Goal: Task Accomplishment & Management: Complete application form

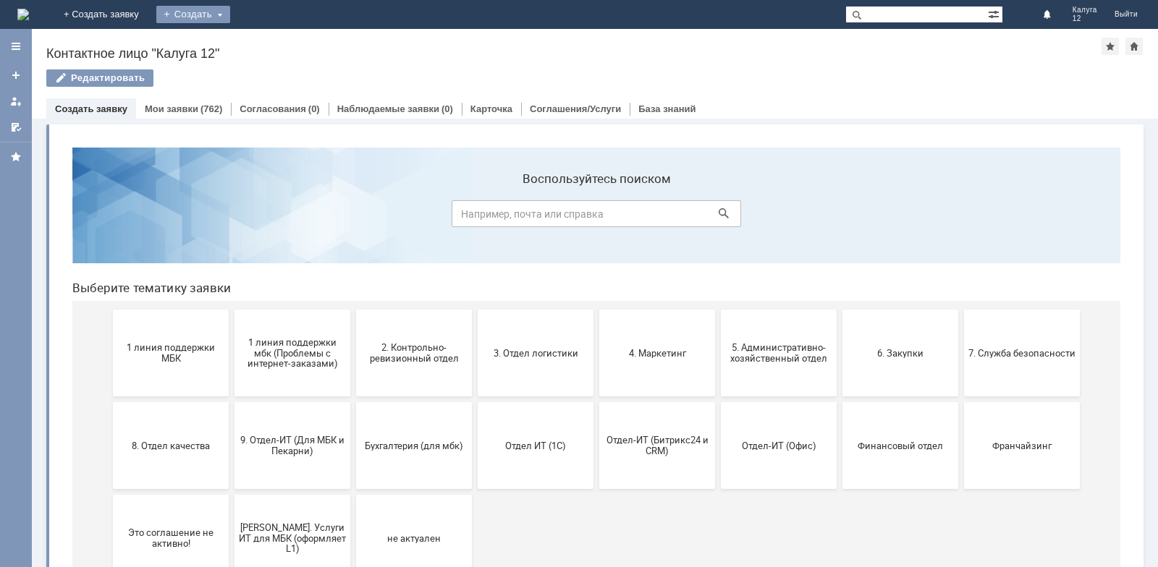
click at [230, 14] on div "Создать" at bounding box center [193, 14] width 74 height 17
click at [269, 39] on link "Заявка" at bounding box center [214, 43] width 110 height 17
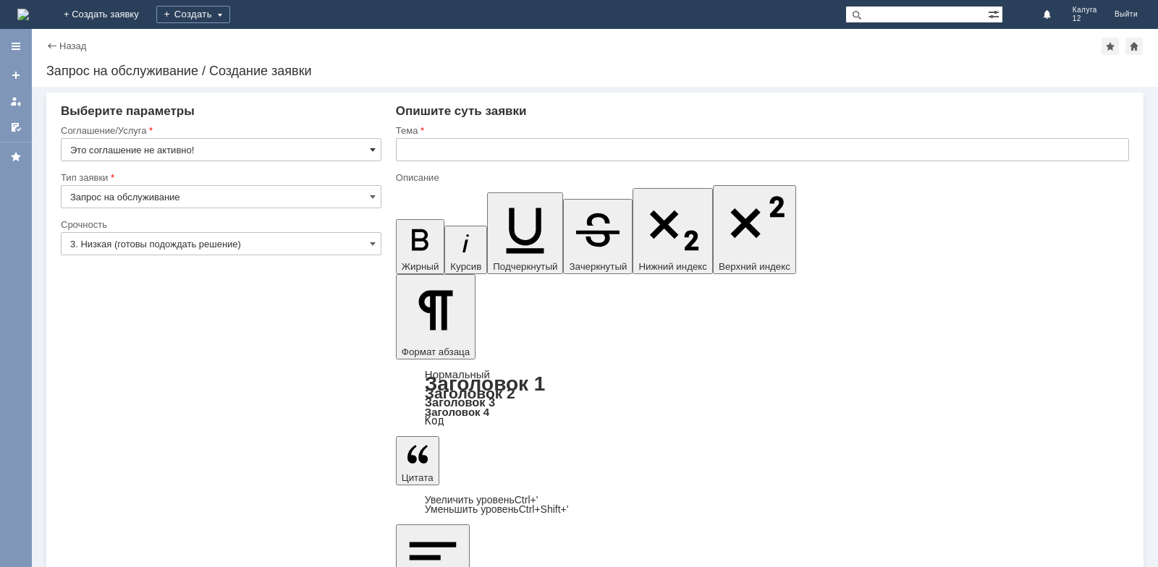
click at [373, 146] on span at bounding box center [373, 150] width 6 height 12
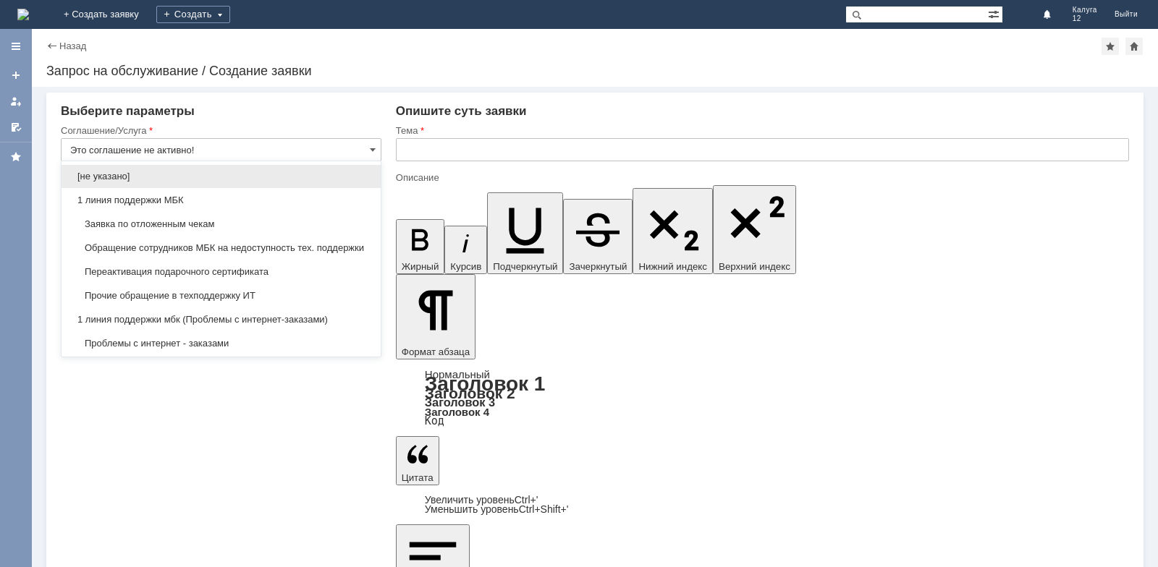
click at [290, 229] on span "Заявка по отложенным чекам" at bounding box center [221, 225] width 302 height 12
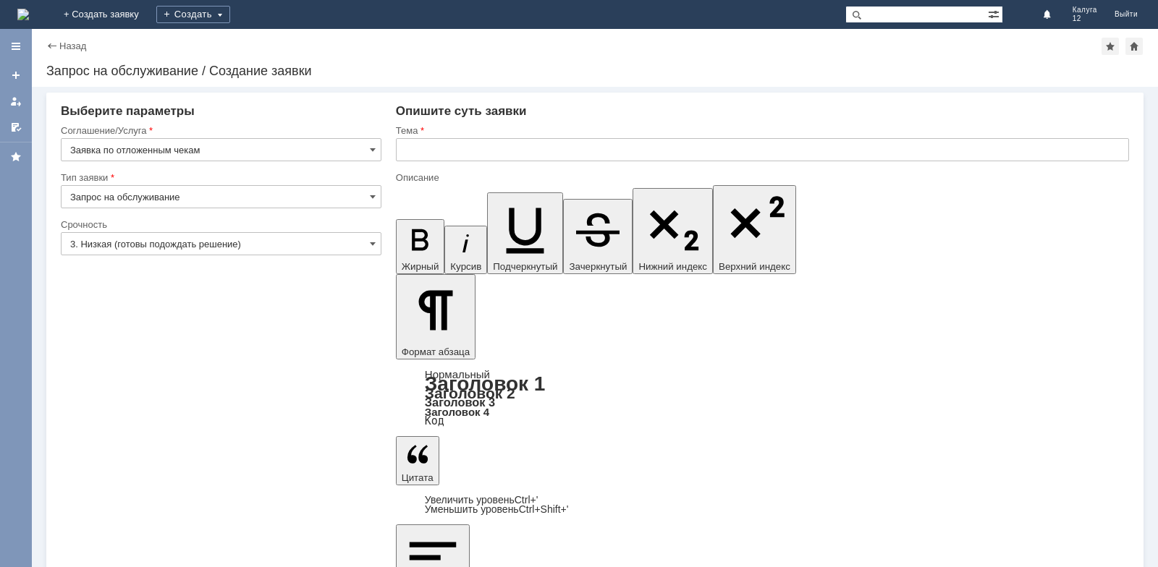
type input "Заявка по отложенным чекам"
click at [447, 152] on input "text" at bounding box center [762, 149] width 733 height 23
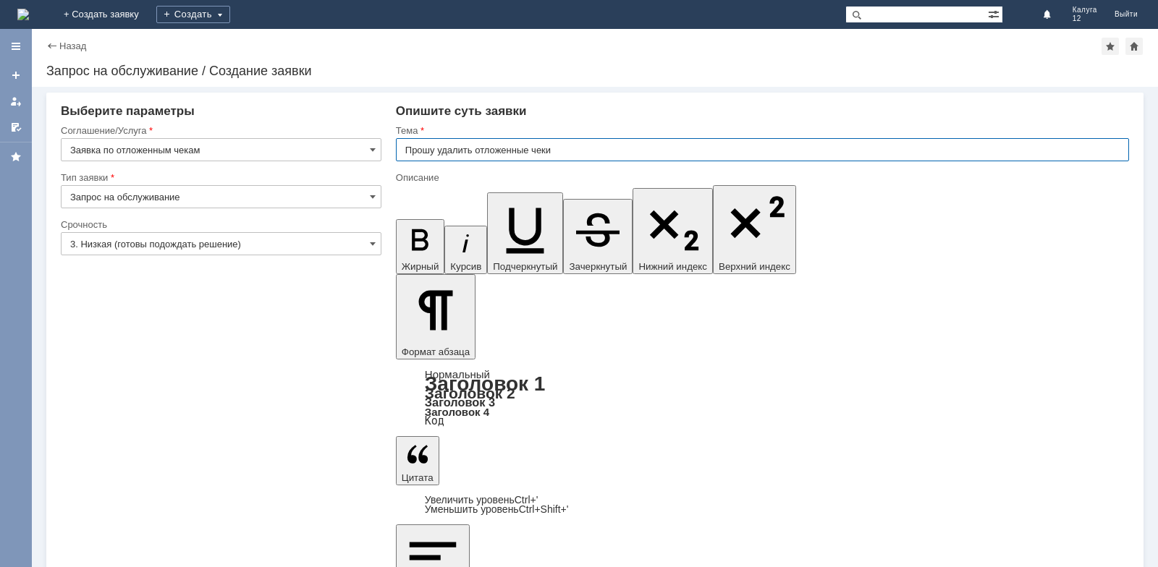
type input "Прошу удалить отложенные чеки"
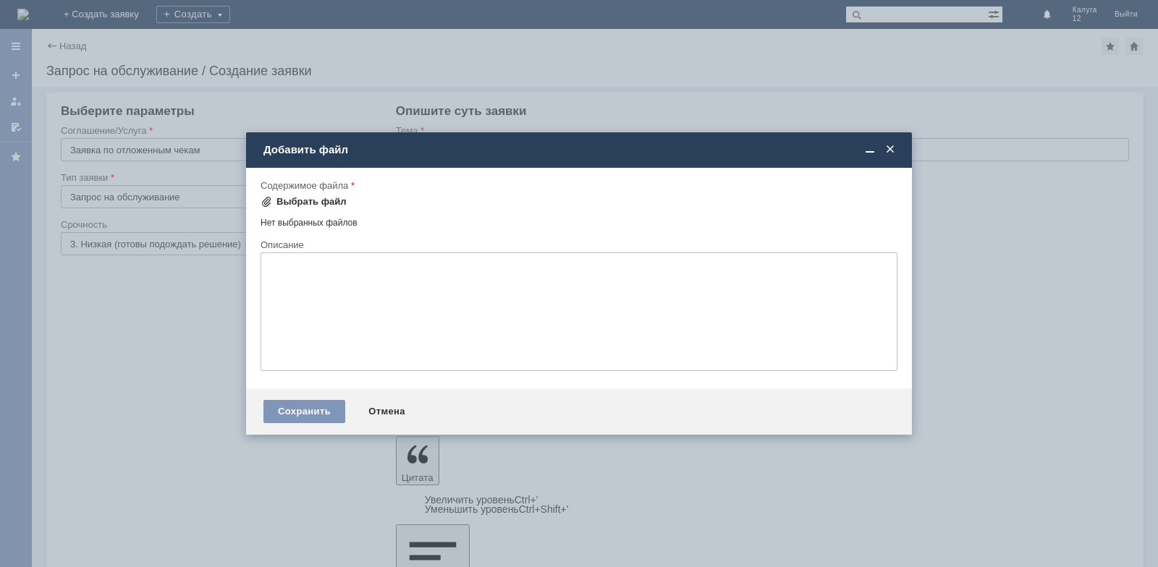
click at [304, 203] on div "Выбрать файл" at bounding box center [311, 202] width 70 height 12
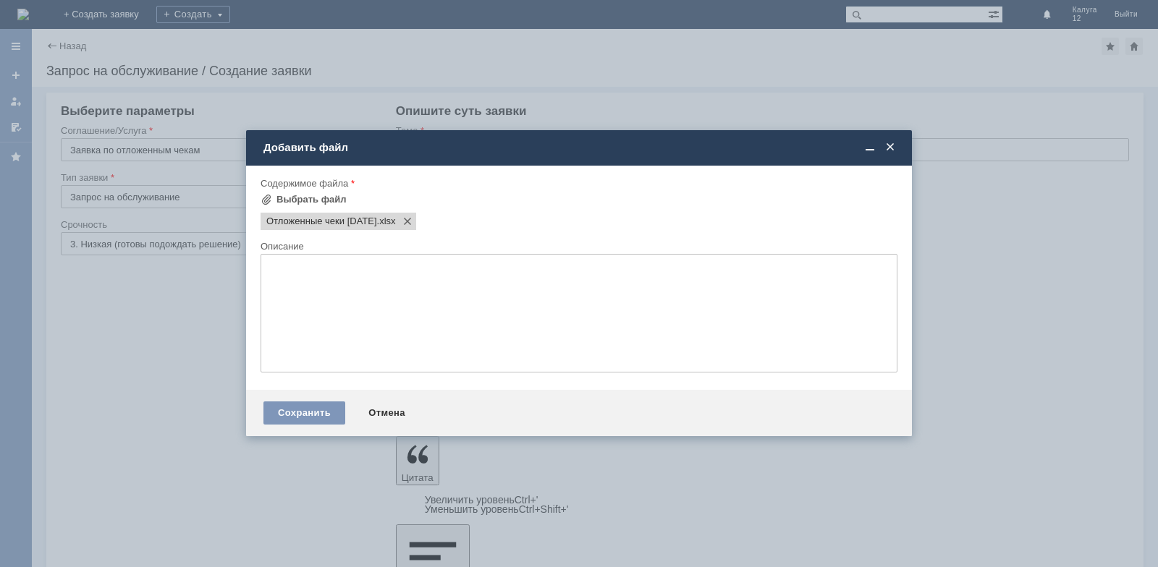
click at [295, 425] on div "Сохранить Отмена" at bounding box center [579, 413] width 666 height 46
click at [298, 415] on div "Сохранить" at bounding box center [304, 413] width 82 height 23
